Goal: Entertainment & Leisure: Browse casually

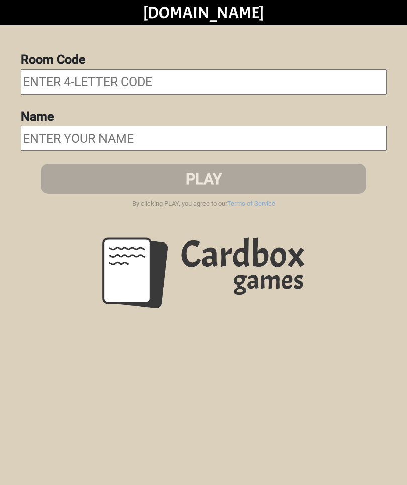
click at [226, 86] on input "text" at bounding box center [204, 81] width 367 height 25
type input "Nted"
click at [181, 132] on input "text" at bounding box center [204, 138] width 367 height 25
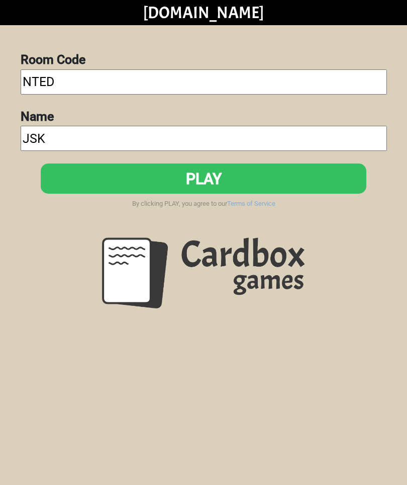
type input "JSK"
click at [214, 180] on button "PLAY" at bounding box center [204, 178] width 326 height 30
click at [281, 177] on button "PLAY" at bounding box center [204, 178] width 326 height 30
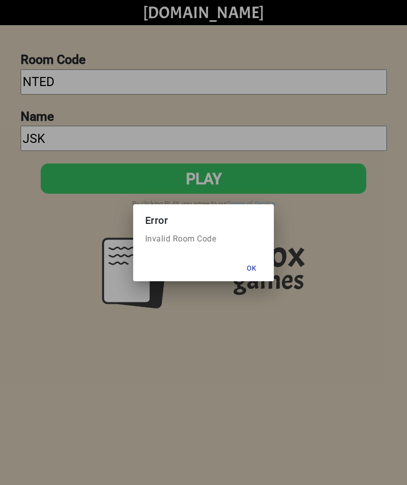
click at [253, 267] on button "Ok" at bounding box center [252, 268] width 36 height 18
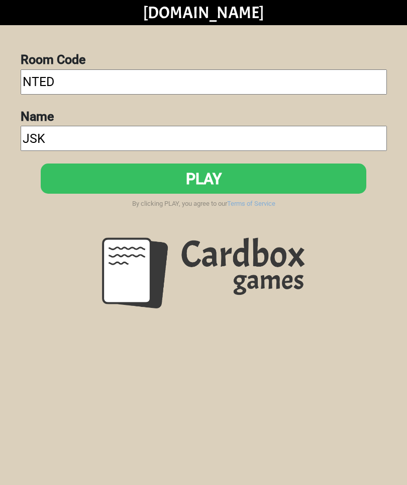
click at [206, 171] on button "PLAY" at bounding box center [204, 178] width 326 height 30
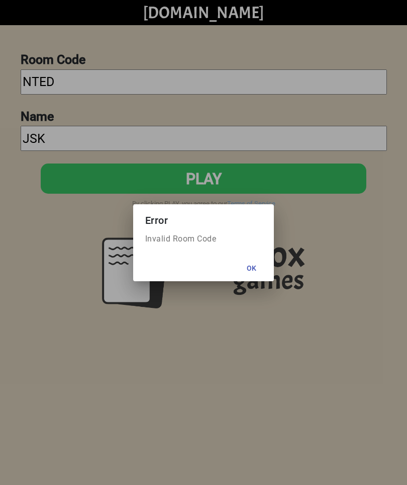
click at [254, 260] on button "Ok" at bounding box center [252, 268] width 36 height 18
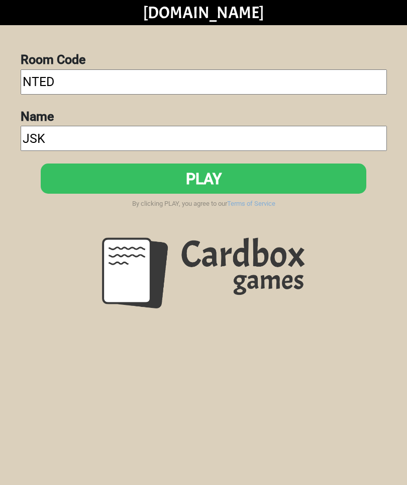
click at [313, 166] on button "PLAY" at bounding box center [204, 178] width 326 height 30
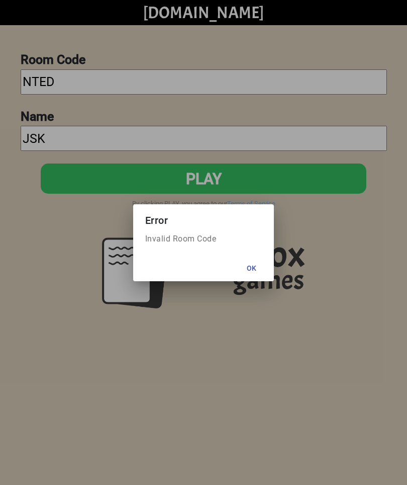
click at [261, 271] on button "Ok" at bounding box center [252, 268] width 36 height 18
